Goal: Use online tool/utility: Utilize a website feature to perform a specific function

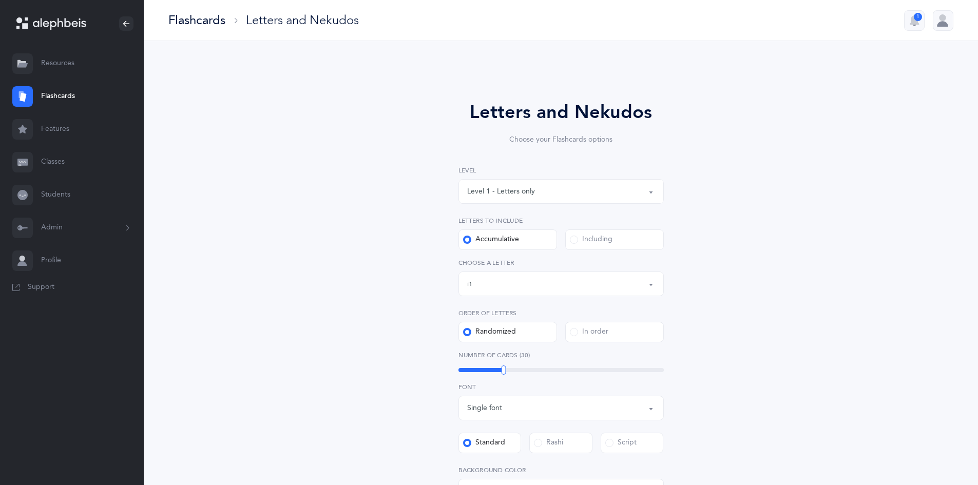
select select "5"
select select "single"
click at [637, 276] on div "Letters up until: ה" at bounding box center [561, 283] width 188 height 17
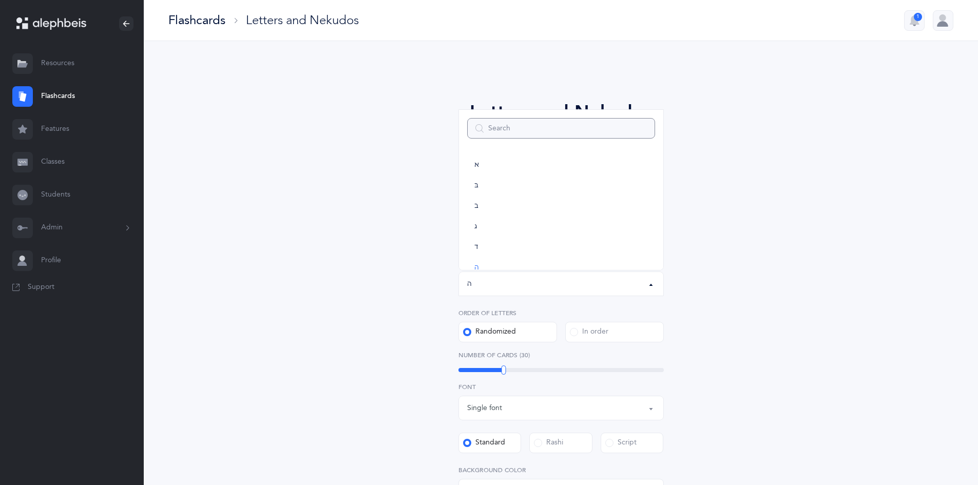
scroll to position [51, 0]
click at [572, 253] on link "ז" at bounding box center [561, 257] width 188 height 21
select select "7"
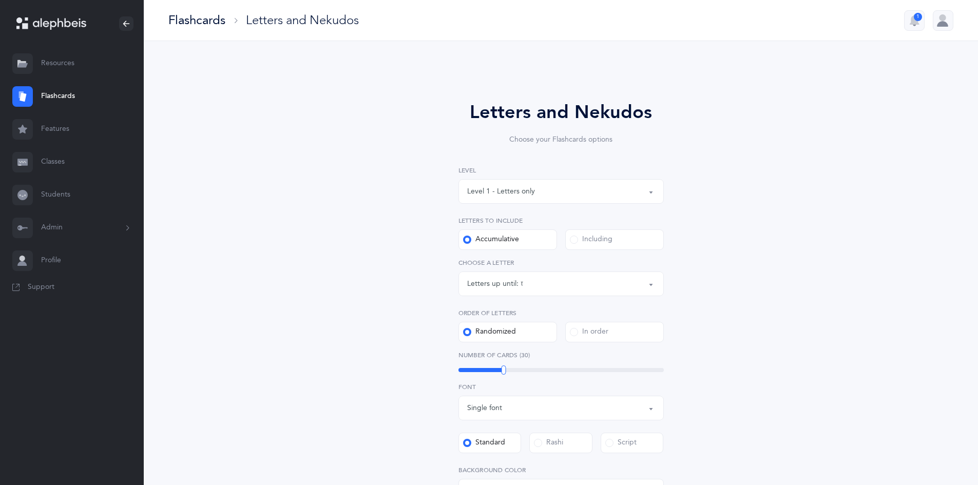
click at [776, 258] on div "Letters and Nekudos Choose your Flashcards options Level 1 - Letters only Level…" at bounding box center [561, 376] width 468 height 612
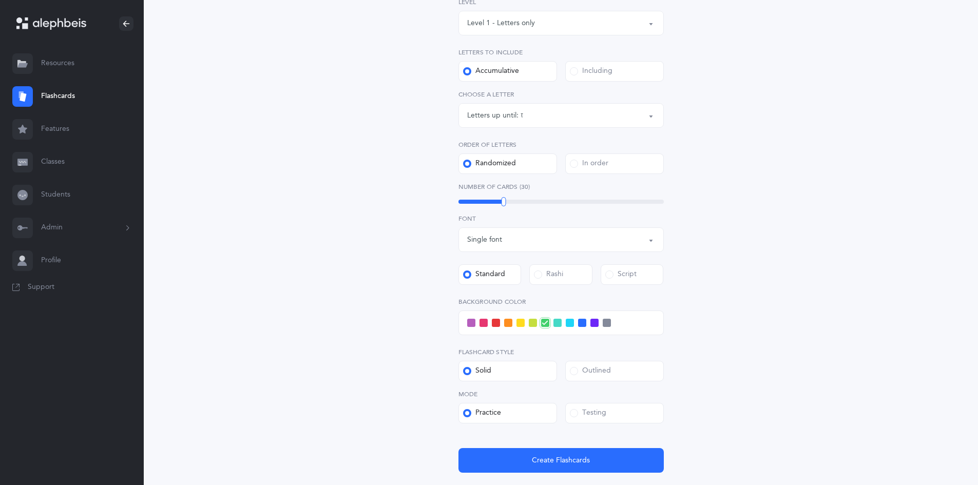
scroll to position [238, 0]
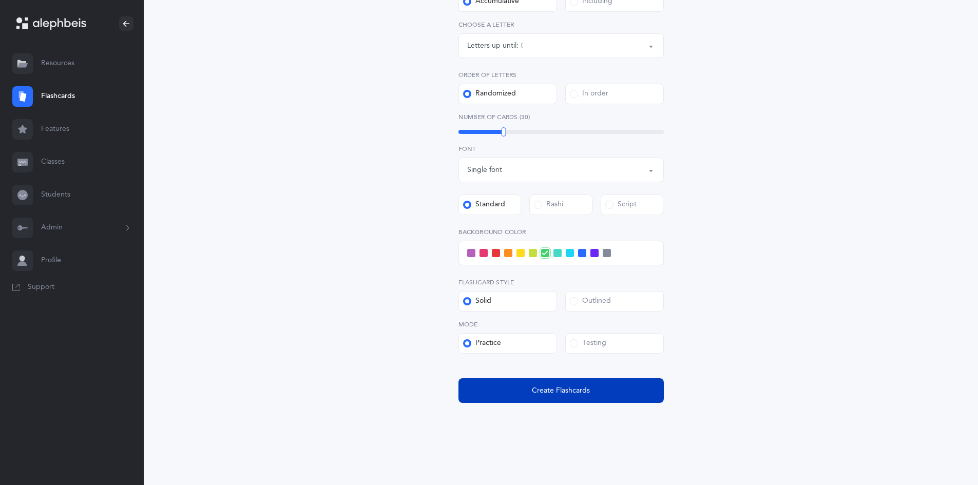
click at [564, 391] on span "Create Flashcards" at bounding box center [561, 390] width 58 height 11
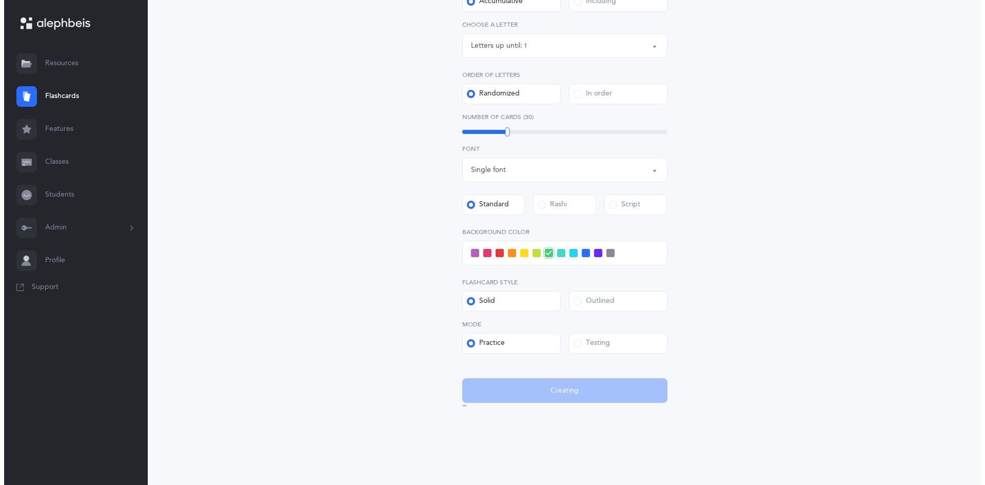
scroll to position [0, 0]
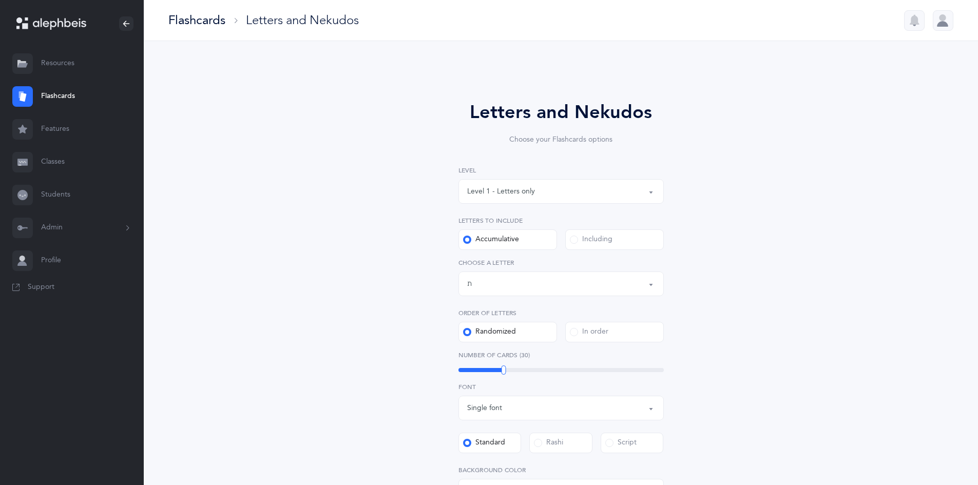
select select "27"
select select "single"
